Goal: Find specific page/section: Find specific page/section

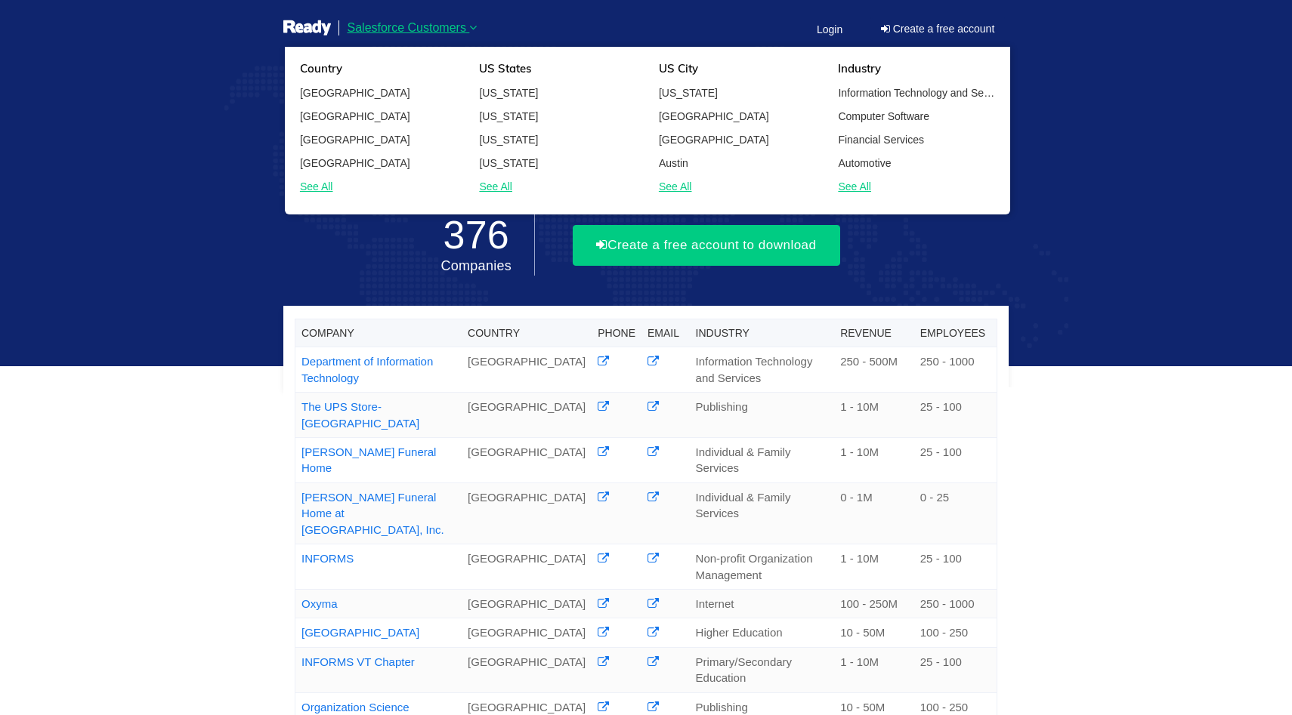
click at [452, 28] on span "Salesforce Customers" at bounding box center [407, 27] width 119 height 13
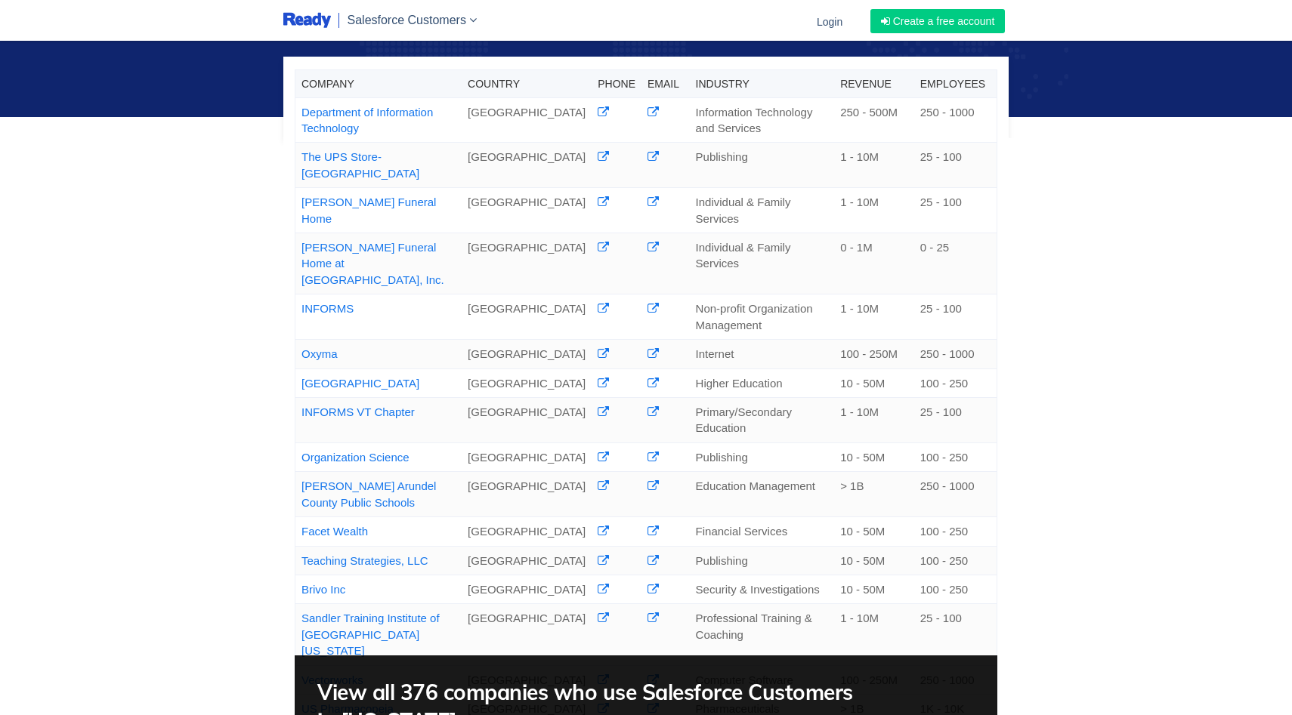
scroll to position [202, 0]
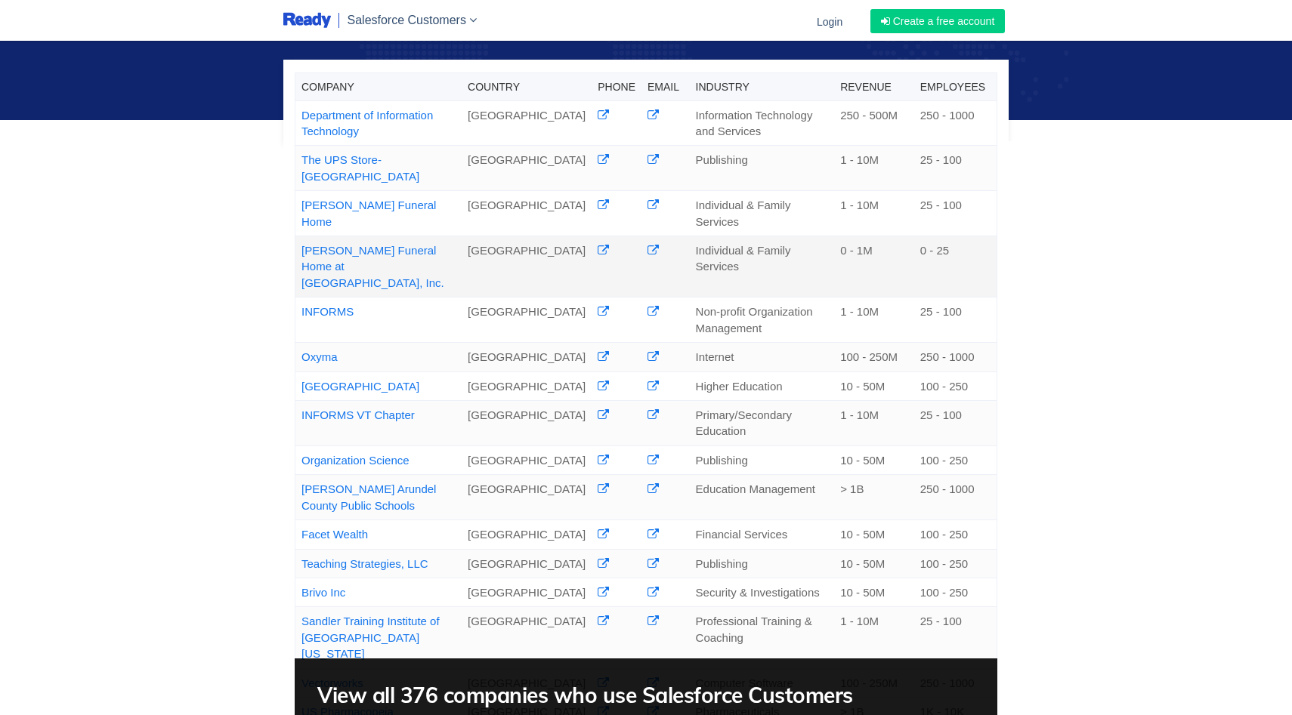
click at [414, 244] on link "[PERSON_NAME] Funeral Home at [GEOGRAPHIC_DATA], Inc." at bounding box center [372, 266] width 143 height 45
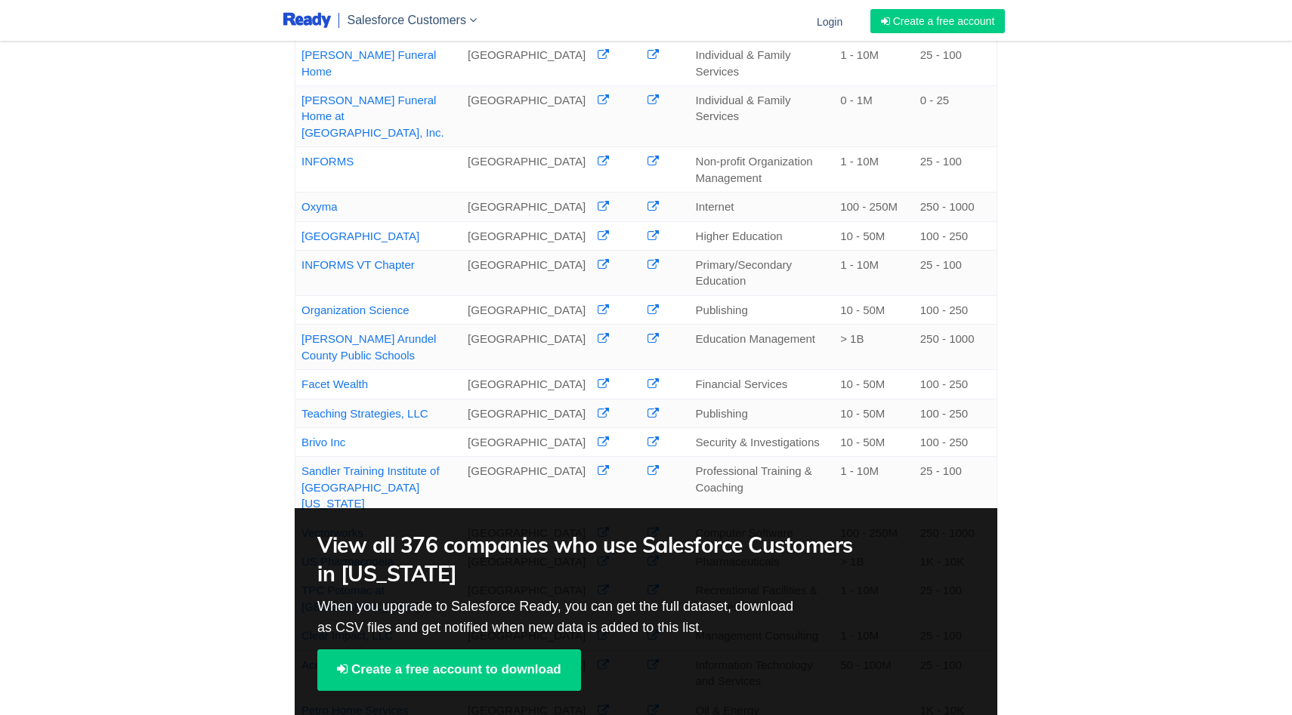
scroll to position [357, 0]
